Goal: Task Accomplishment & Management: Manage account settings

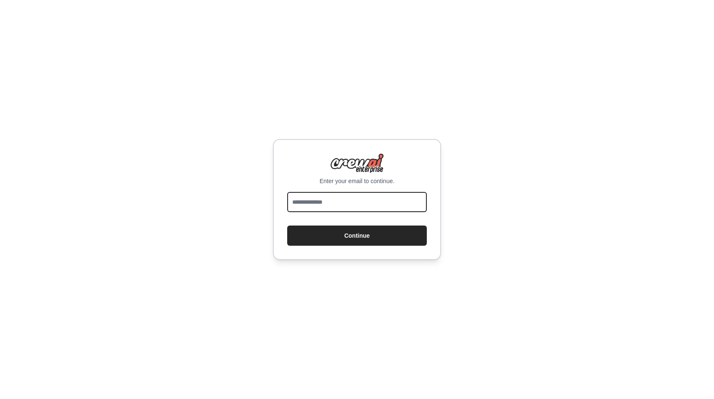
click at [372, 198] on input "email" at bounding box center [357, 202] width 140 height 20
type input "**********"
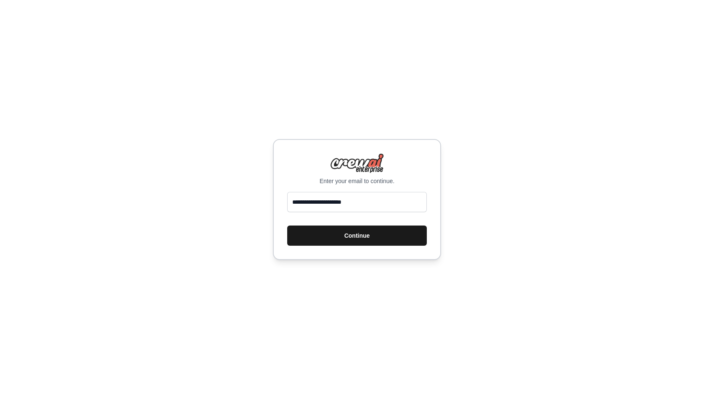
click at [359, 233] on button "Continue" at bounding box center [357, 236] width 140 height 20
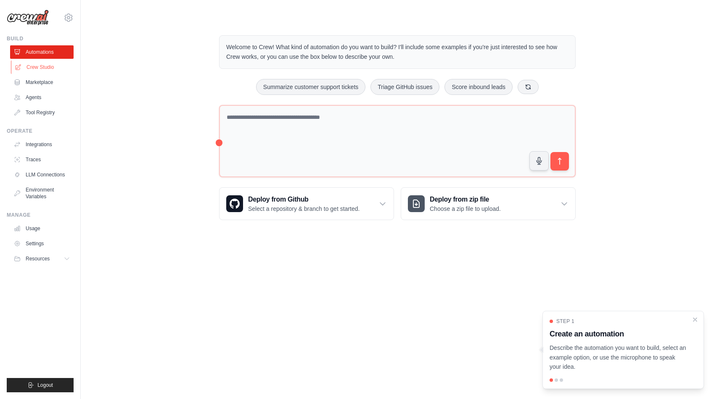
click at [48, 68] on link "Crew Studio" at bounding box center [42, 67] width 63 height 13
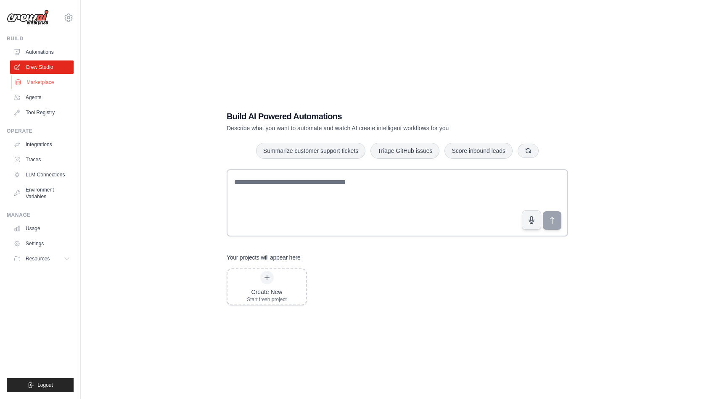
click at [43, 82] on link "Marketplace" at bounding box center [42, 82] width 63 height 13
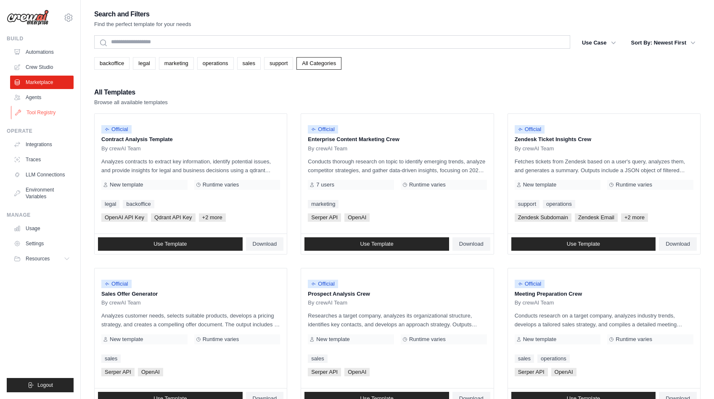
click at [42, 109] on link "Tool Registry" at bounding box center [42, 112] width 63 height 13
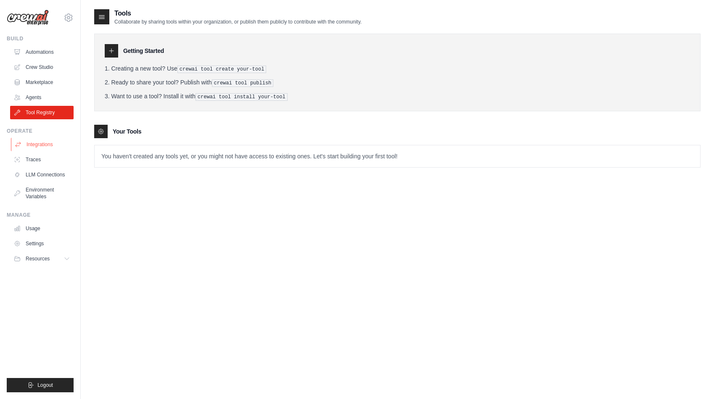
click at [40, 145] on link "Integrations" at bounding box center [42, 144] width 63 height 13
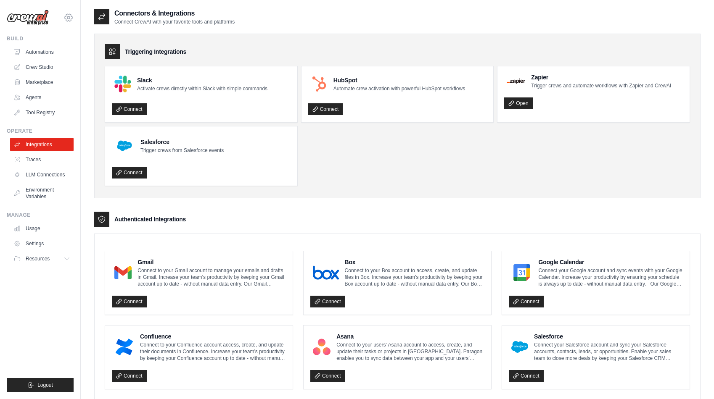
click at [66, 15] on icon at bounding box center [68, 18] width 10 height 10
click at [46, 59] on link "Settings" at bounding box center [69, 56] width 74 height 15
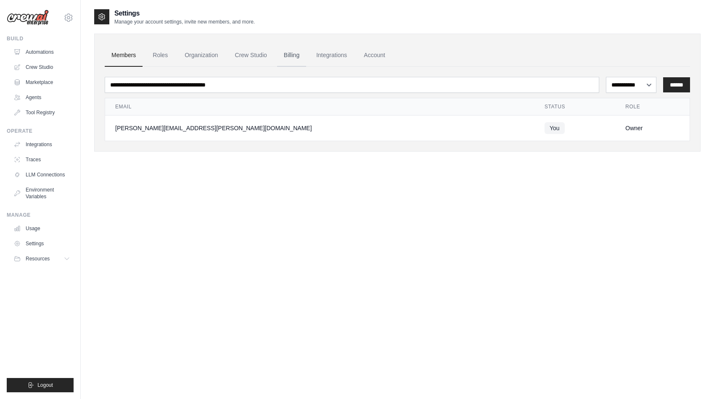
click at [288, 58] on link "Billing" at bounding box center [291, 55] width 29 height 23
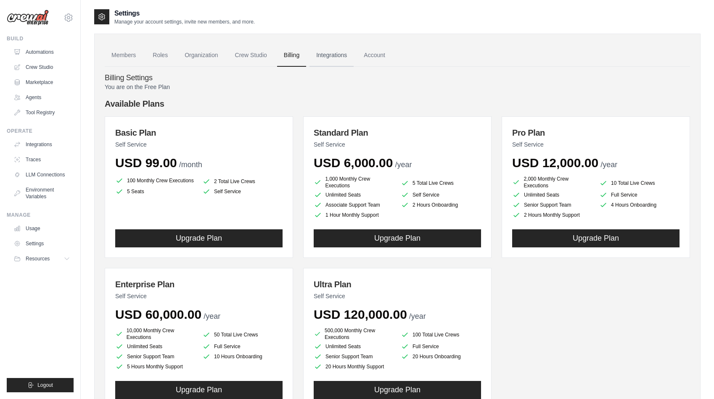
click at [329, 59] on link "Integrations" at bounding box center [331, 55] width 44 height 23
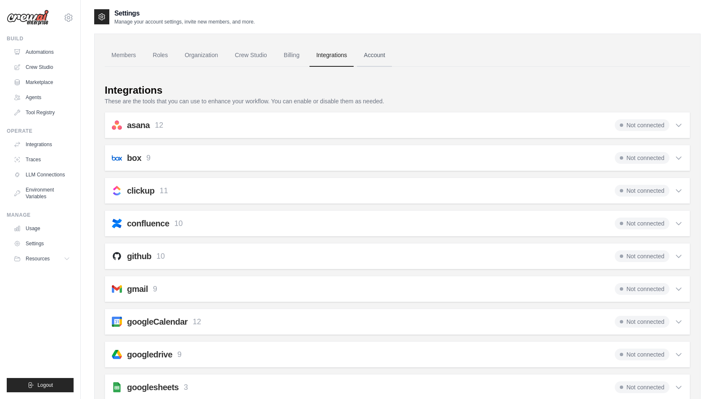
click at [374, 59] on link "Account" at bounding box center [374, 55] width 35 height 23
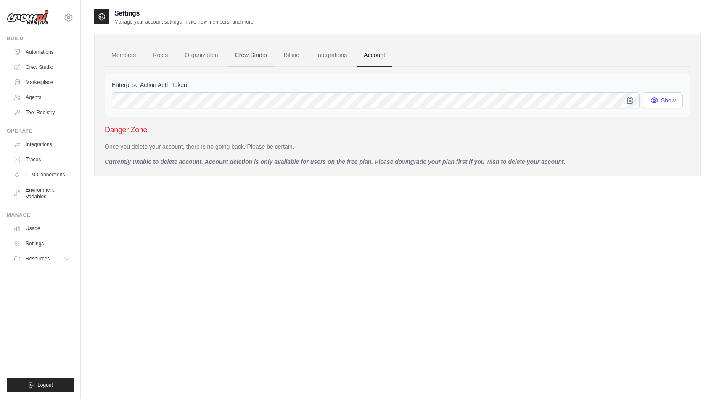
click at [244, 57] on link "Crew Studio" at bounding box center [250, 55] width 45 height 23
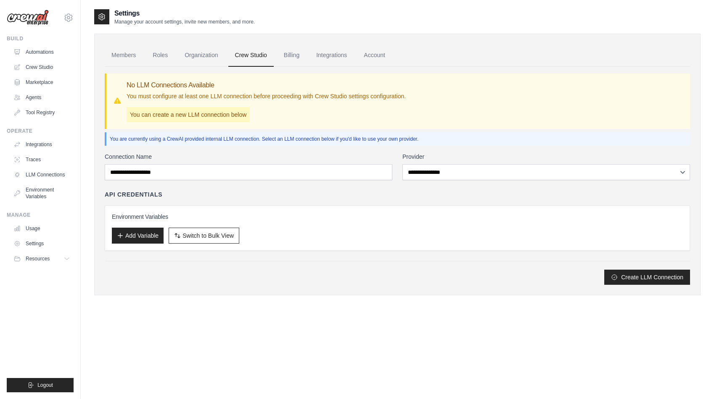
click at [202, 55] on link "Organization" at bounding box center [201, 55] width 47 height 23
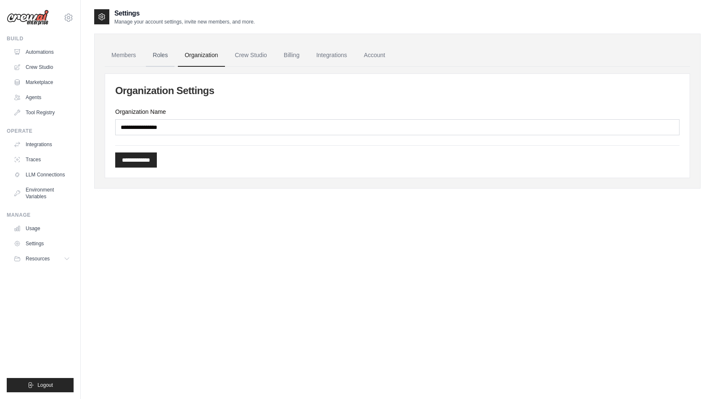
click at [157, 55] on link "Roles" at bounding box center [160, 55] width 29 height 23
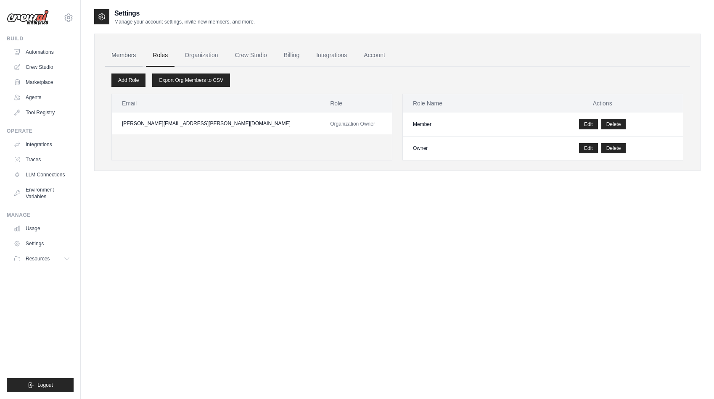
click at [120, 57] on link "Members" at bounding box center [124, 55] width 38 height 23
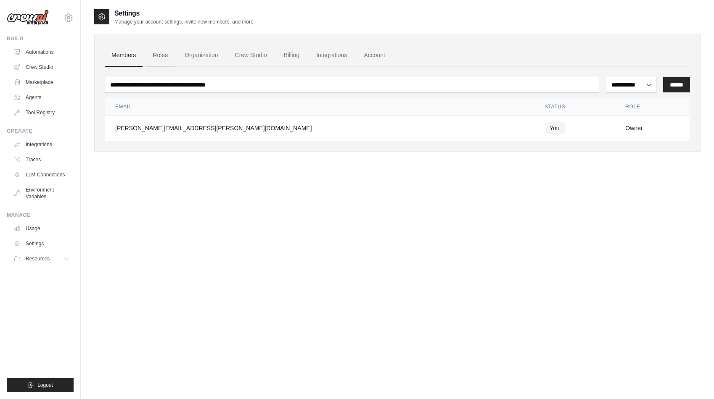
click at [163, 57] on link "Roles" at bounding box center [160, 55] width 29 height 23
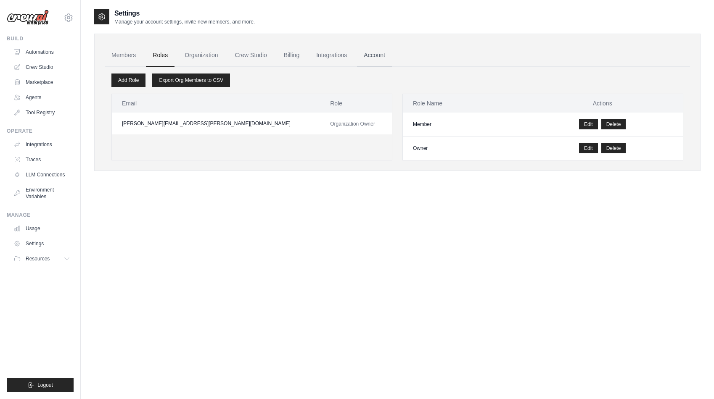
click at [383, 56] on link "Account" at bounding box center [374, 55] width 35 height 23
